Goal: Browse casually

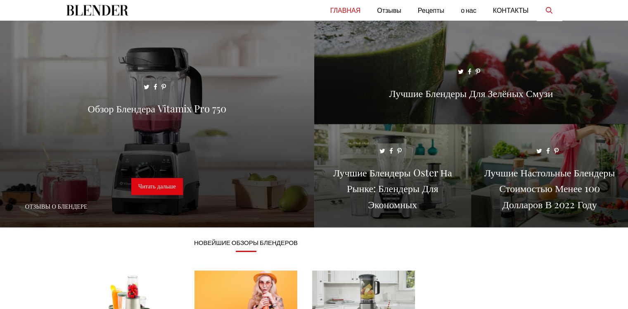
click at [552, 12] on link "Открыть строку поиска" at bounding box center [549, 10] width 25 height 21
click at [552, 12] on link "Закрыть строку поиска" at bounding box center [549, 10] width 25 height 21
click at [84, 10] on img "Первичный" at bounding box center [97, 10] width 62 height 21
